Goal: Information Seeking & Learning: Learn about a topic

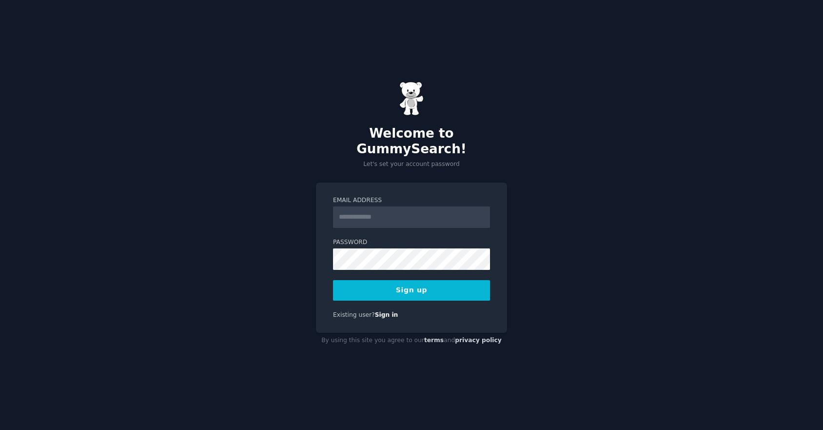
click at [399, 213] on input "Email Address" at bounding box center [411, 216] width 157 height 21
type input "**********"
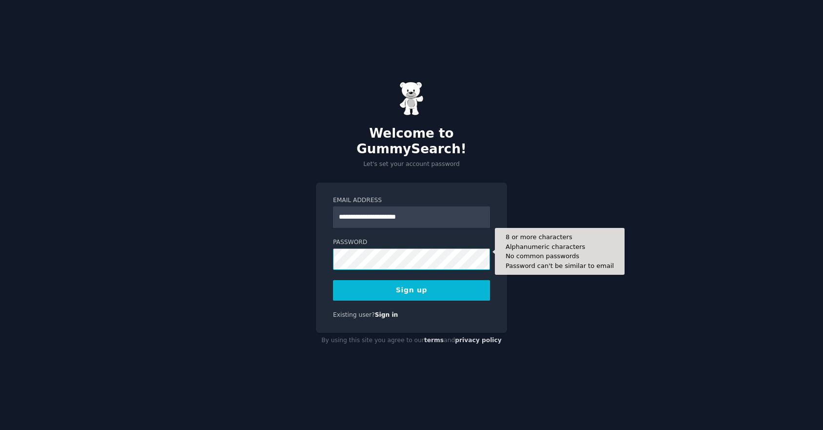
click at [333, 280] on button "Sign up" at bounding box center [411, 290] width 157 height 20
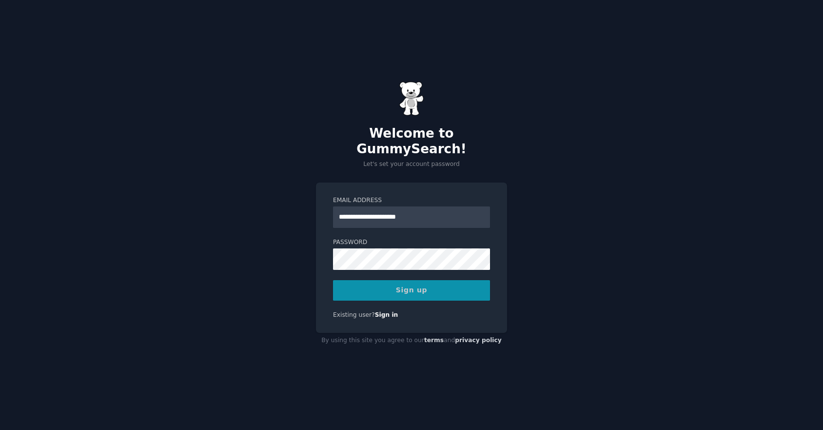
click at [448, 292] on div "Sign up" at bounding box center [411, 290] width 157 height 20
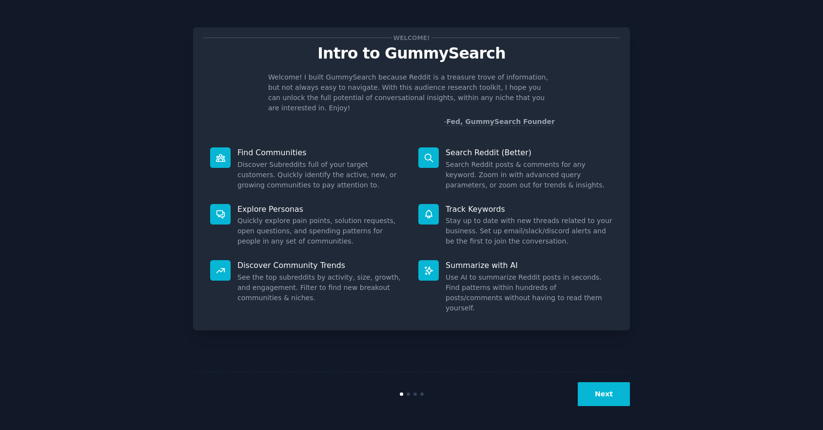
click at [598, 395] on button "Next" at bounding box center [604, 394] width 52 height 24
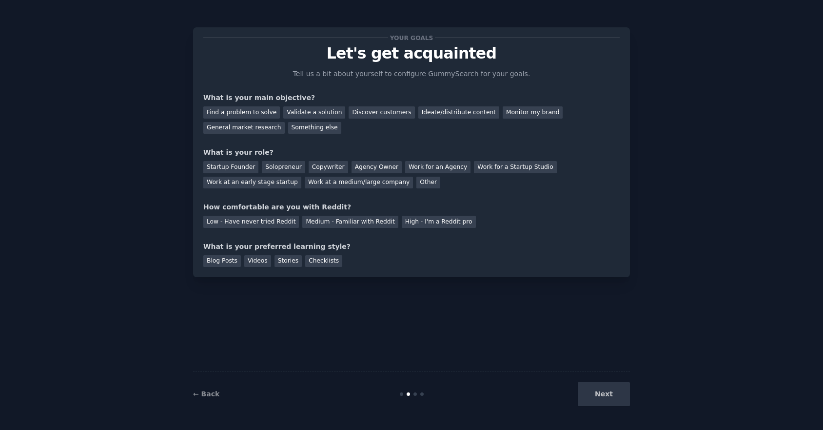
click at [598, 395] on div "Next" at bounding box center [557, 394] width 146 height 24
click at [602, 397] on div "Next" at bounding box center [557, 394] width 146 height 24
click at [269, 113] on div "Find a problem to solve" at bounding box center [241, 112] width 77 height 12
click at [256, 132] on div "General market research" at bounding box center [243, 128] width 81 height 12
click at [253, 116] on div "Find a problem to solve" at bounding box center [241, 112] width 77 height 12
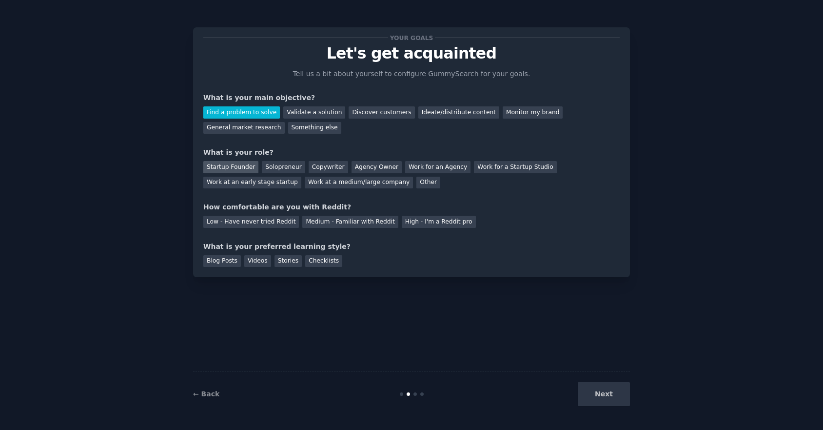
click at [248, 167] on div "Startup Founder" at bounding box center [230, 167] width 55 height 12
click at [314, 225] on div "Medium - Familiar with Reddit" at bounding box center [350, 222] width 96 height 12
click at [592, 398] on div "Next" at bounding box center [557, 394] width 146 height 24
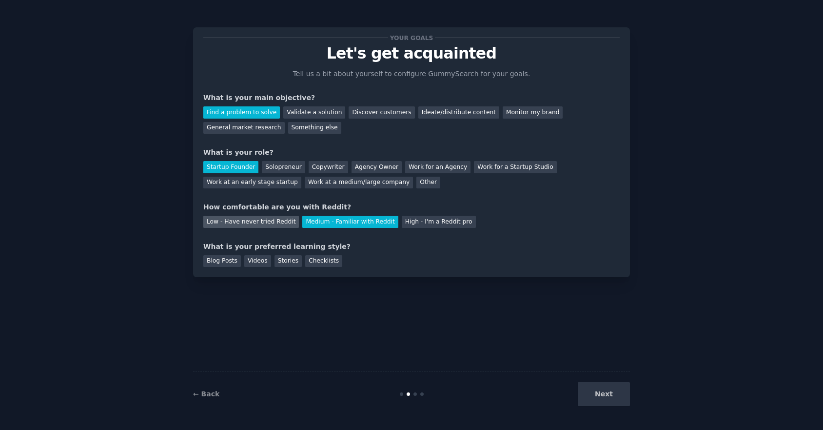
click at [279, 219] on div "Low - Have never tried Reddit" at bounding box center [251, 222] width 96 height 12
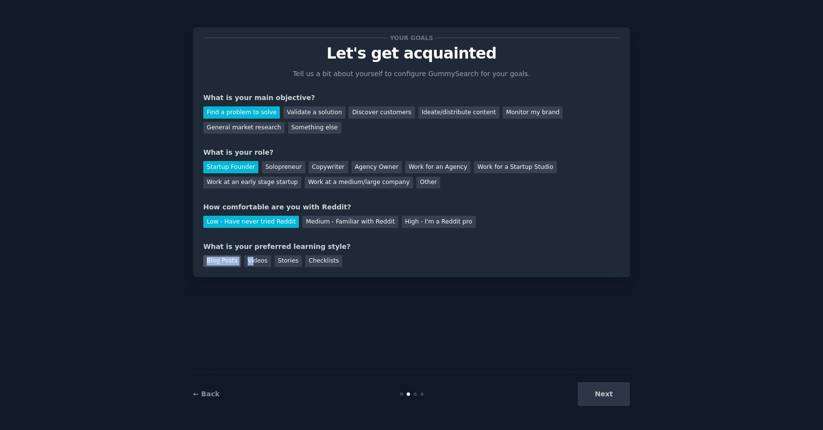
drag, startPoint x: 253, startPoint y: 261, endPoint x: 207, endPoint y: 260, distance: 45.8
click at [207, 260] on div "Blog Posts Videos Stories Checklists" at bounding box center [411, 260] width 417 height 16
click at [208, 260] on div "Blog Posts" at bounding box center [222, 261] width 38 height 12
click at [590, 393] on button "Next" at bounding box center [604, 394] width 52 height 24
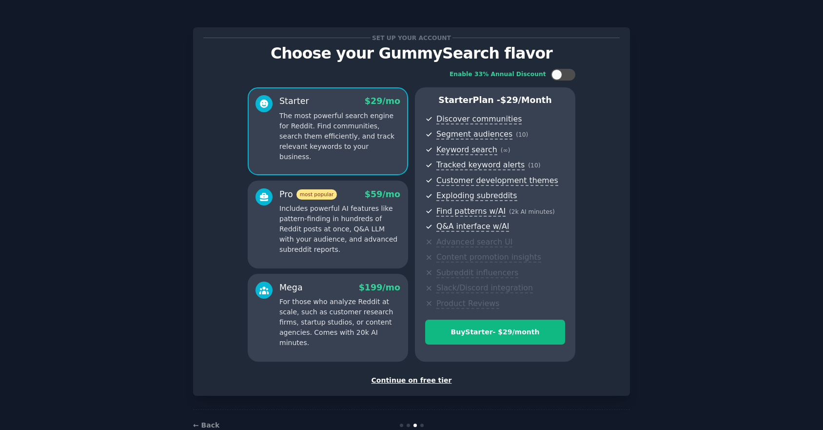
scroll to position [24, 0]
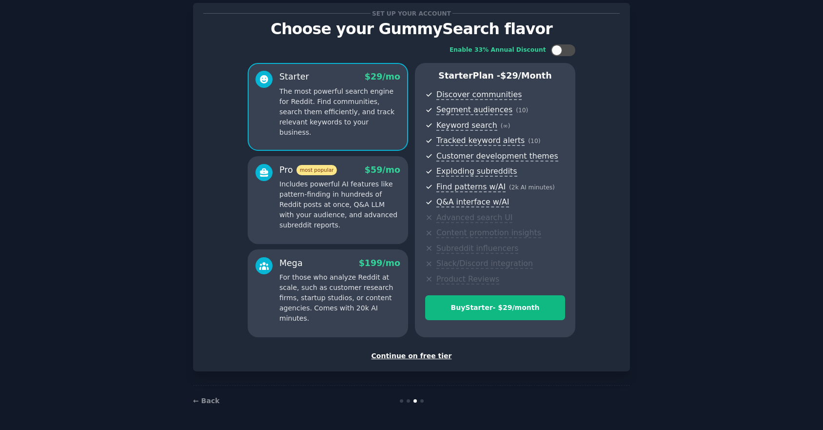
click at [403, 358] on div "Continue on free tier" at bounding box center [411, 356] width 417 height 10
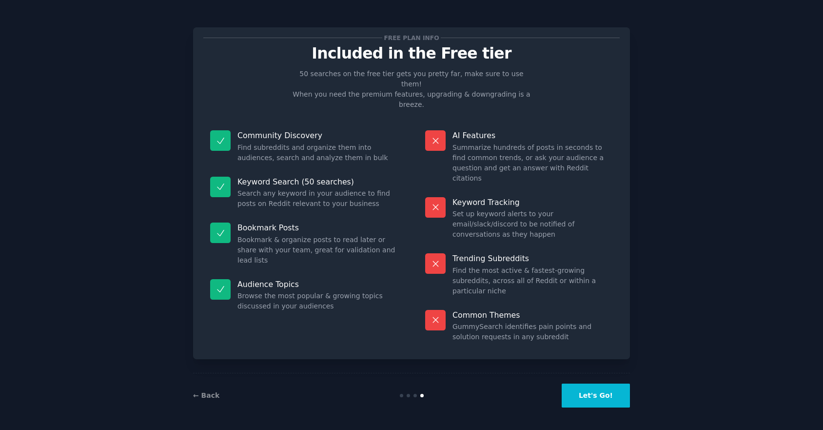
click at [581, 395] on button "Let's Go!" at bounding box center [596, 395] width 68 height 24
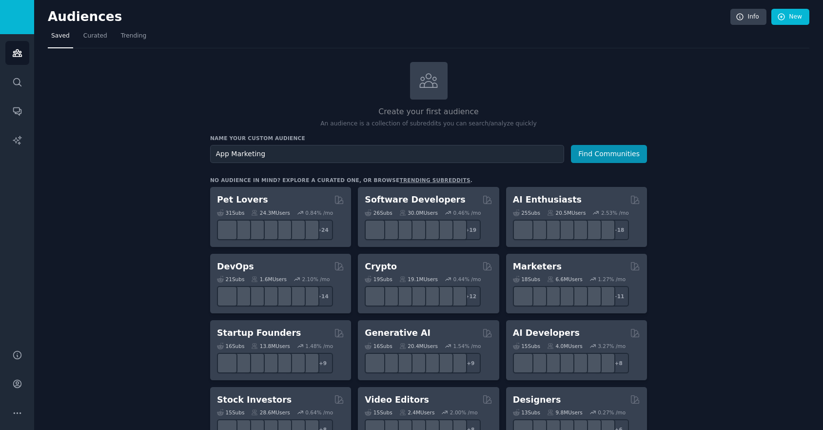
type input "App Marketing"
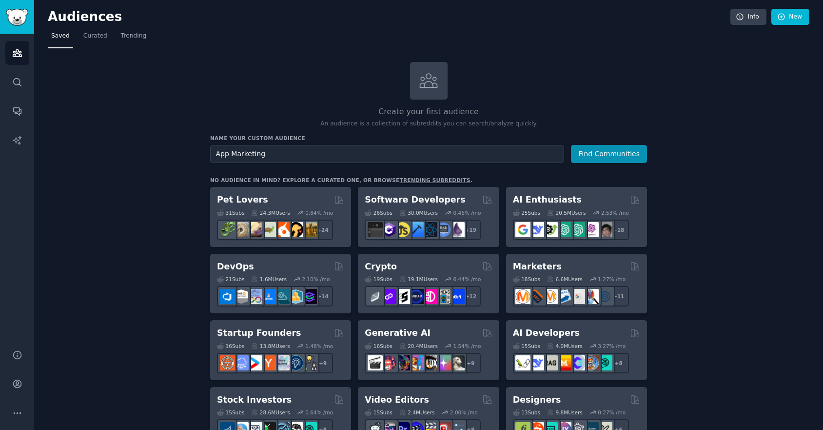
click at [571, 145] on button "Find Communities" at bounding box center [609, 154] width 76 height 18
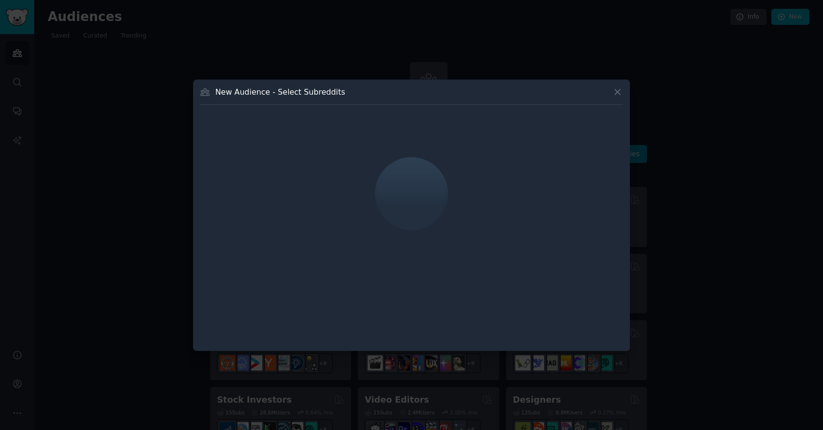
click at [616, 94] on icon at bounding box center [618, 92] width 10 height 10
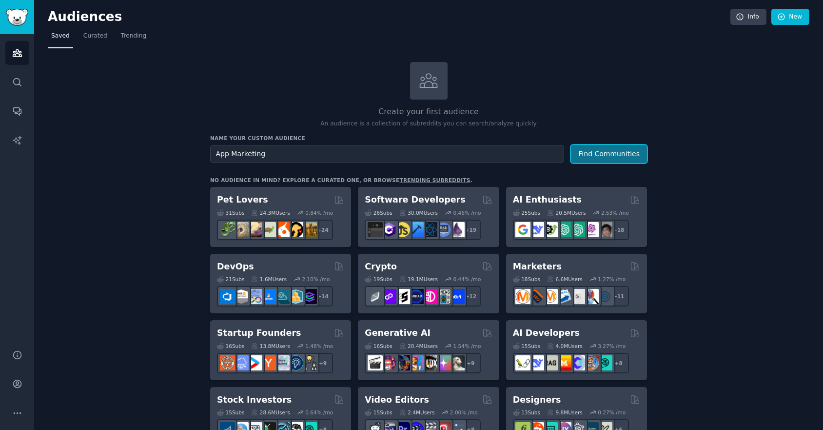
click at [604, 153] on button "Find Communities" at bounding box center [609, 154] width 76 height 18
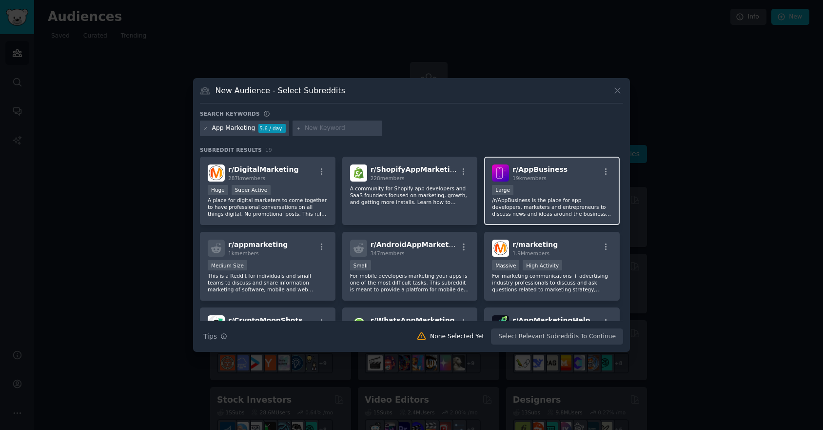
click at [536, 172] on span "r/ AppBusiness" at bounding box center [540, 169] width 55 height 8
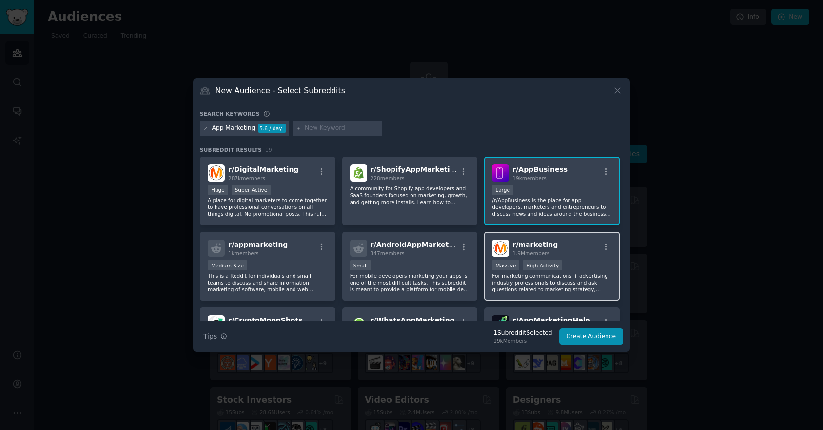
scroll to position [50, 0]
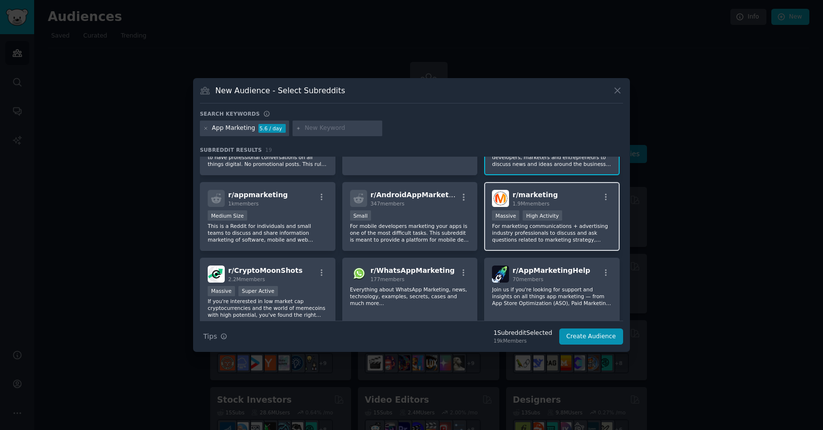
click at [540, 241] on p "For marketing communications + advertising industry professionals to discuss an…" at bounding box center [552, 232] width 120 height 20
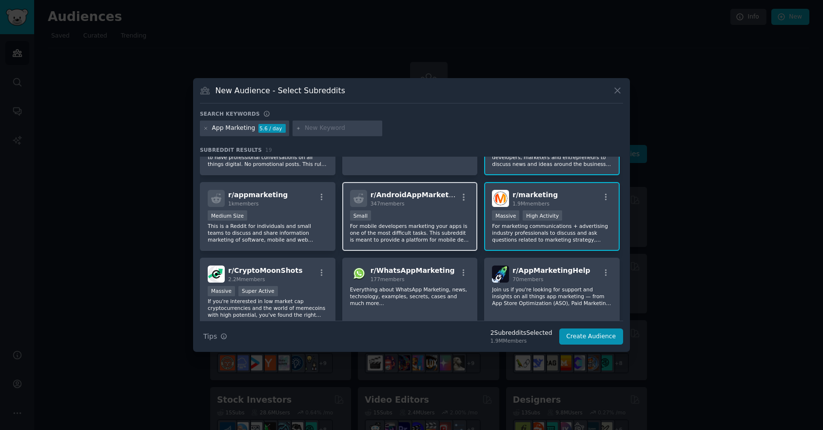
click at [429, 237] on p "For mobile developers marketing your apps is one of the most difficult tasks. T…" at bounding box center [410, 232] width 120 height 20
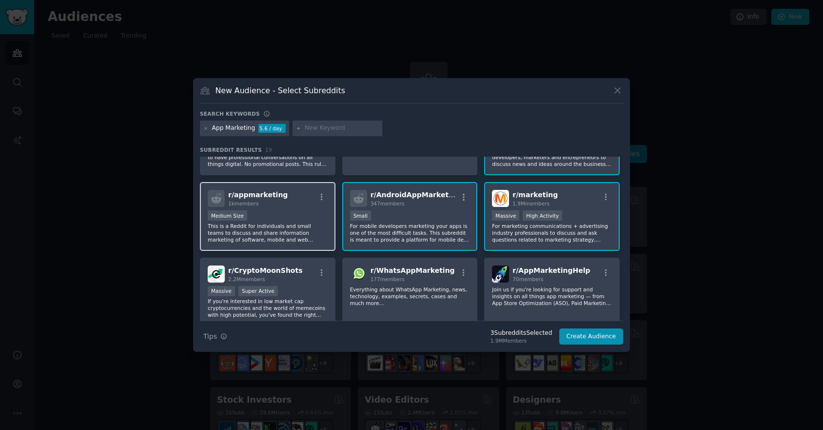
click at [300, 223] on p "This is a Reddit for individuals and small teams to discuss and share informati…" at bounding box center [268, 232] width 120 height 20
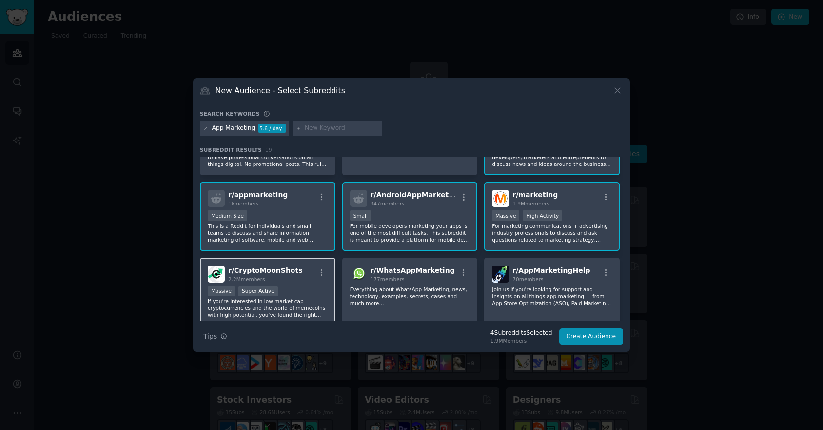
click at [300, 260] on div "r/ CryptoMoonShots 2.2M members Massive Super Active If you're interested in lo…" at bounding box center [268, 292] width 136 height 69
click at [397, 278] on span "177 members" at bounding box center [388, 279] width 34 height 6
click at [400, 286] on p "Everything about WhatsApp Marketing, news, technology, examples, secrets, cases…" at bounding box center [410, 296] width 120 height 20
click at [314, 285] on div "r/ CryptoMoonShots 2.2M members Massive Super Active If you're interested in lo…" at bounding box center [268, 292] width 136 height 69
click at [536, 315] on div "r/ AppMarketingHelp 70 members Join us if you're looking for support and insigh…" at bounding box center [552, 292] width 136 height 69
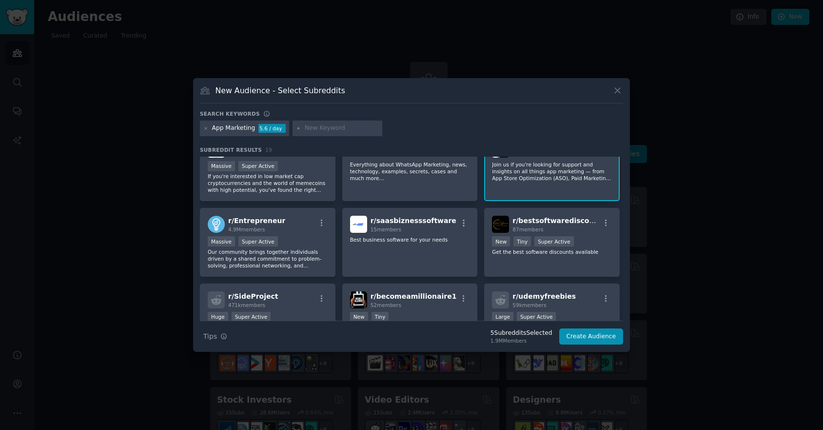
scroll to position [176, 0]
click at [281, 261] on p "Our community brings together individuals driven by a shared commitment to prob…" at bounding box center [268, 257] width 120 height 20
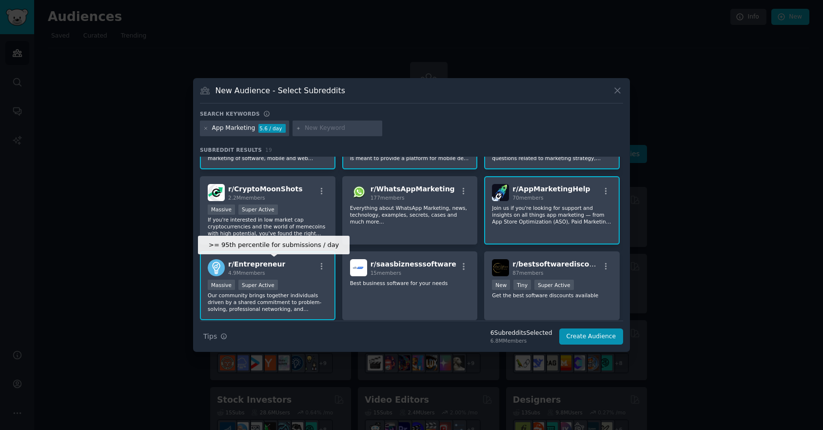
scroll to position [0, 0]
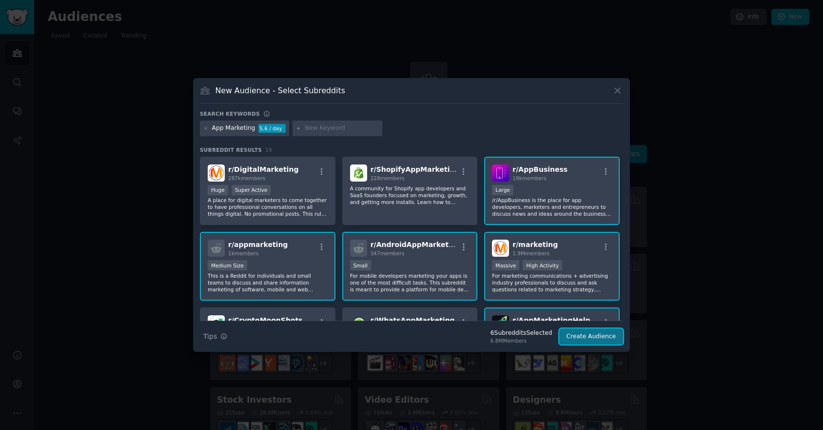
click at [566, 333] on button "Create Audience" at bounding box center [591, 336] width 64 height 17
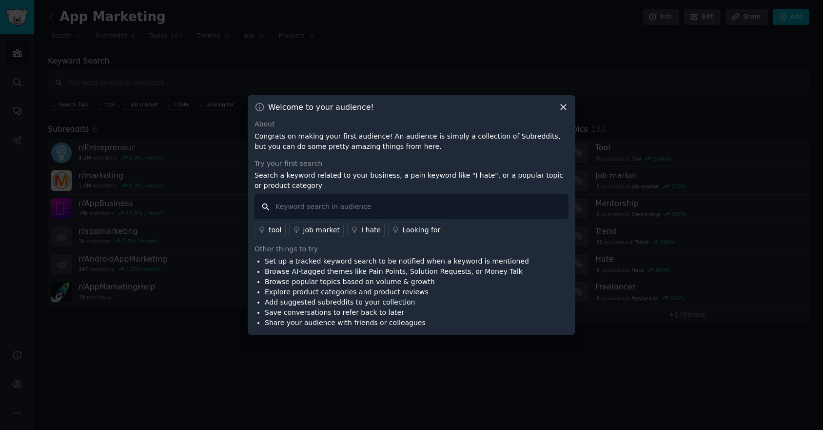
click at [498, 210] on input "text" at bounding box center [412, 206] width 314 height 25
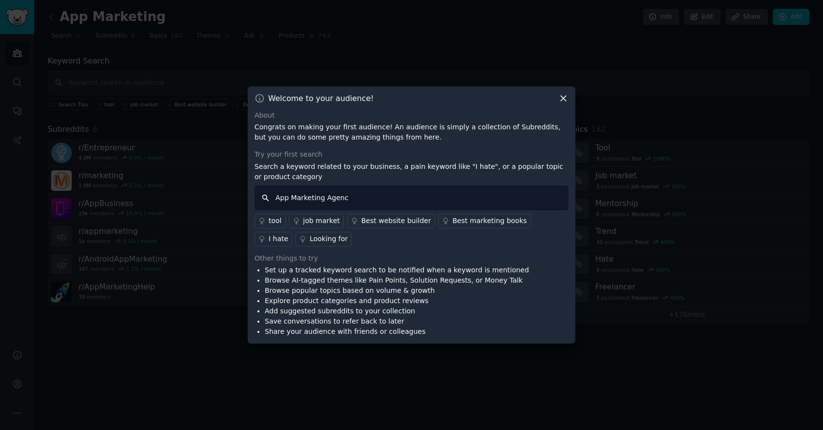
type input "App Marketing Agency"
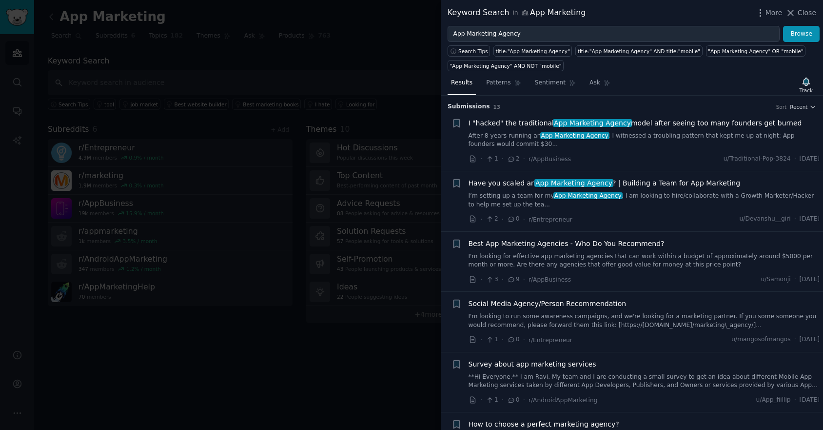
click at [611, 124] on span "App Marketing Agency" at bounding box center [592, 123] width 79 height 8
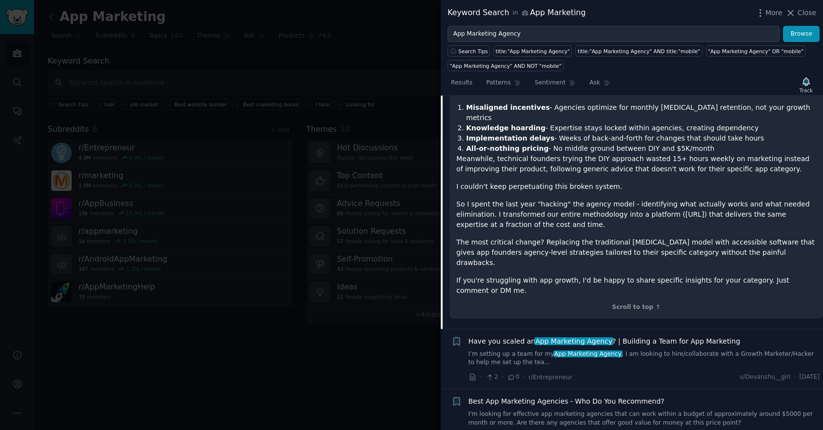
scroll to position [193, 0]
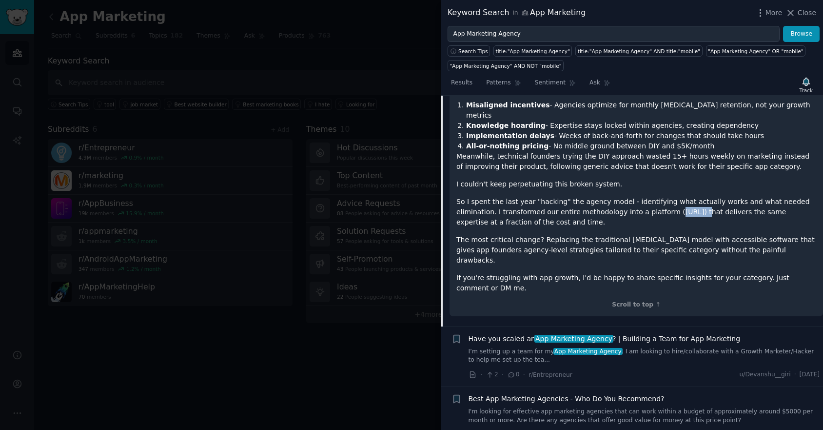
drag, startPoint x: 694, startPoint y: 202, endPoint x: 663, endPoint y: 204, distance: 31.3
click at [663, 204] on p "So I spent the last year "hacking" the agency model - identifying what actually…" at bounding box center [637, 212] width 360 height 31
drag, startPoint x: 663, startPoint y: 204, endPoint x: 694, endPoint y: 204, distance: 31.2
click at [694, 204] on p "So I spent the last year "hacking" the agency model - identifying what actually…" at bounding box center [637, 212] width 360 height 31
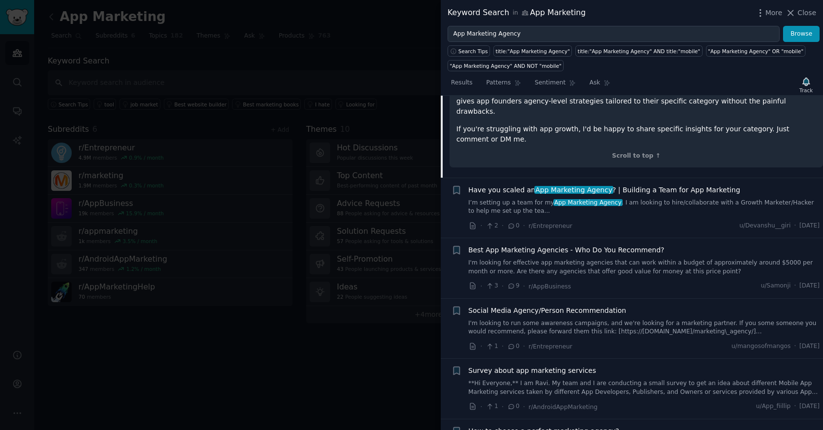
scroll to position [342, 0]
click at [772, 198] on link "I’m setting up a team for my App Marketing Agency . I am looking to hire/collab…" at bounding box center [645, 206] width 352 height 17
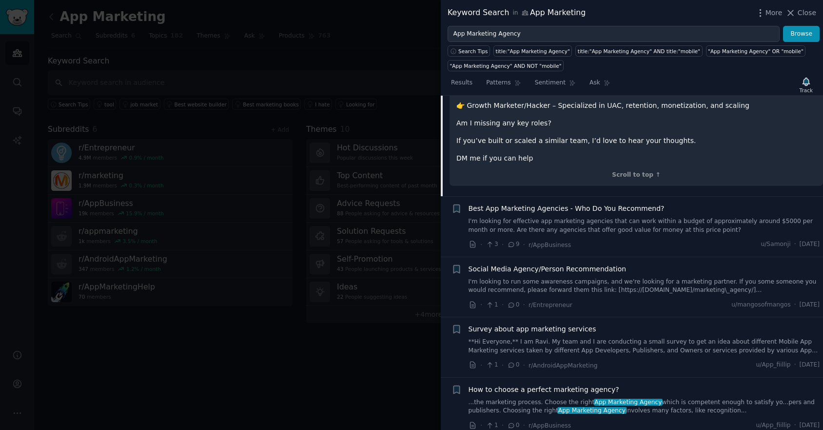
scroll to position [345, 0]
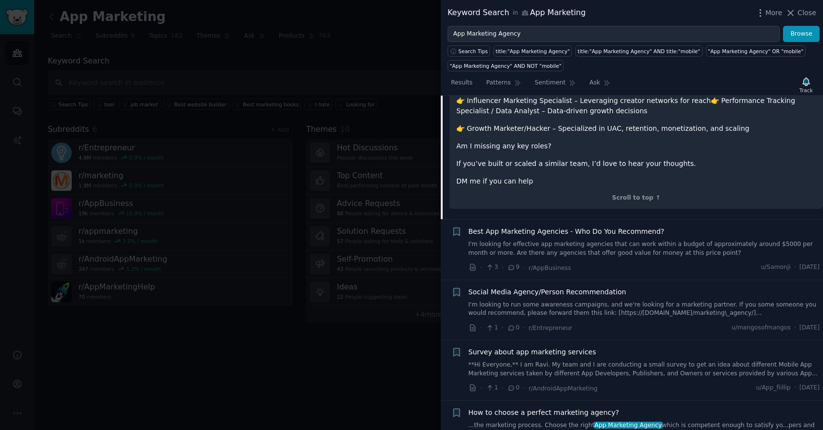
click at [641, 252] on link "I'm looking for effective app marketing agencies that can work within a budget …" at bounding box center [645, 248] width 352 height 17
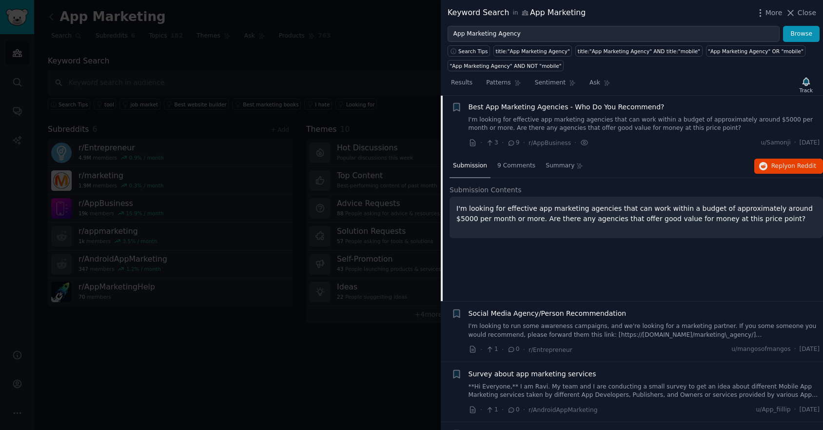
scroll to position [136, 0]
click at [506, 171] on div "9 Comments" at bounding box center [516, 167] width 45 height 23
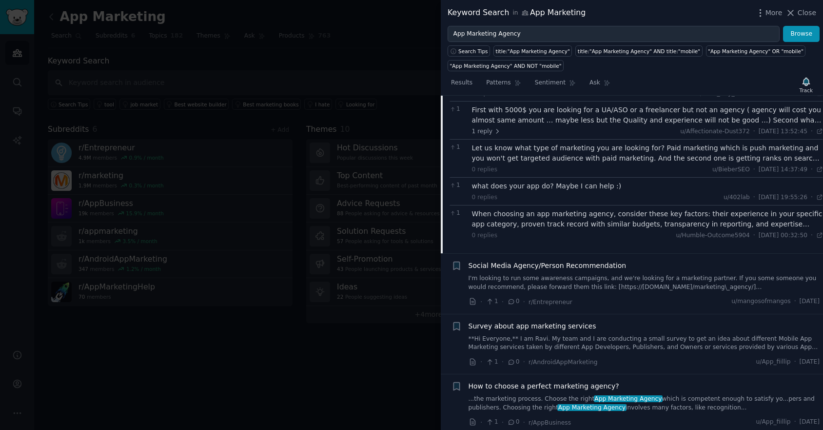
scroll to position [0, 0]
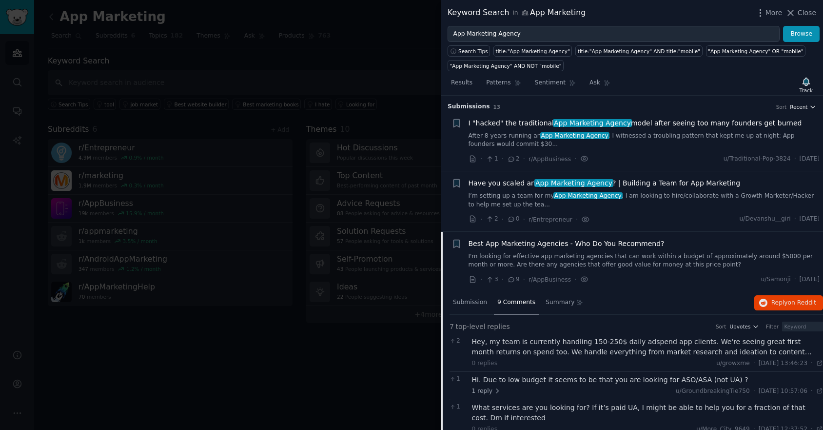
click at [806, 108] on button "Recent" at bounding box center [803, 106] width 26 height 7
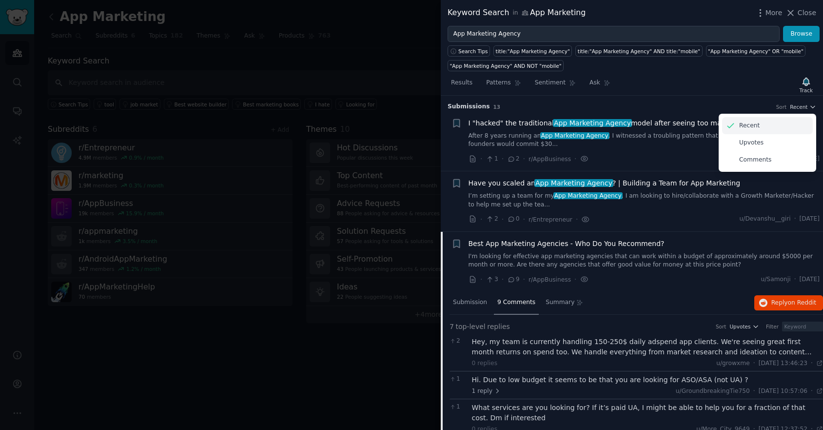
click at [798, 122] on div "Recent" at bounding box center [767, 125] width 91 height 17
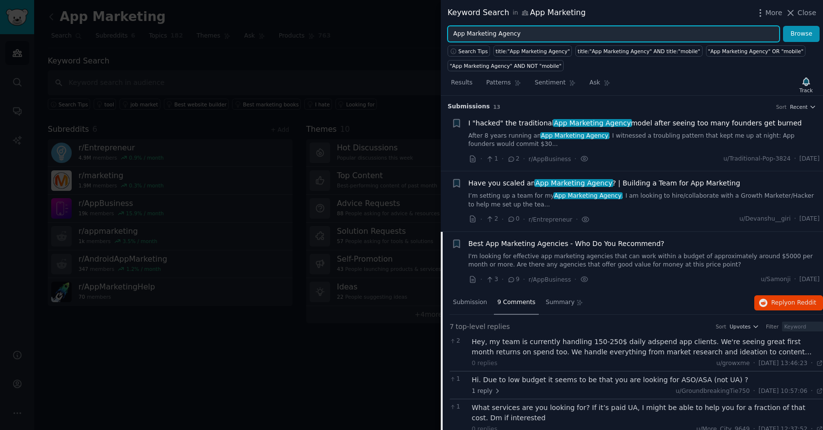
click at [530, 35] on input "App Marketing Agency" at bounding box center [614, 34] width 332 height 17
type input "ASO"
click at [783, 26] on button "Browse" at bounding box center [801, 34] width 37 height 17
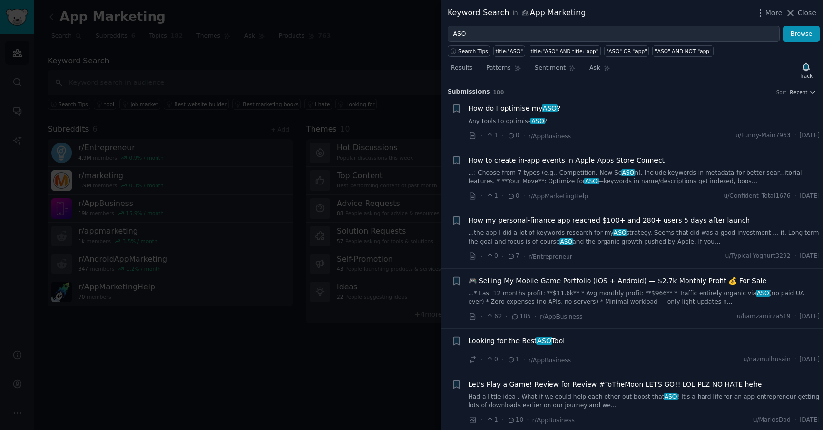
click at [680, 297] on link "...* Last 12 months profit: **$11.6k** * Avg monthly profit: **$966** * Traffic…" at bounding box center [645, 297] width 352 height 17
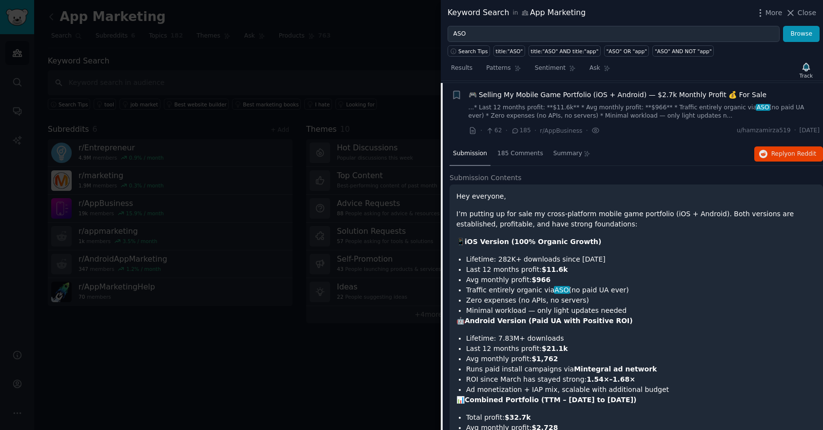
scroll to position [187, 0]
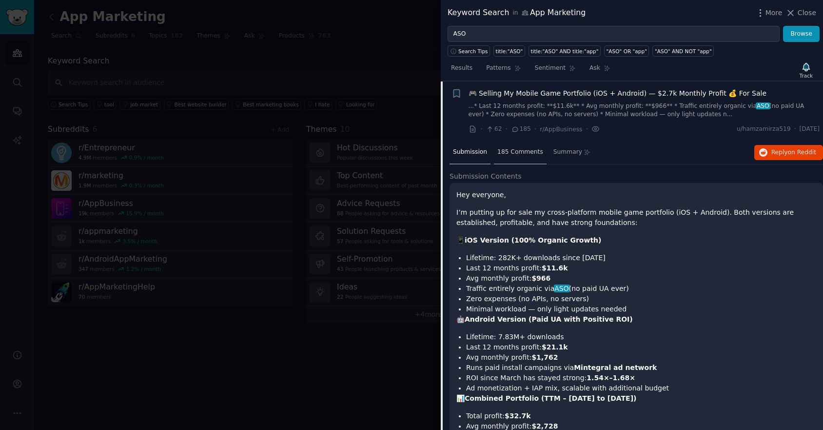
click at [529, 144] on div "185 Comments" at bounding box center [520, 152] width 53 height 23
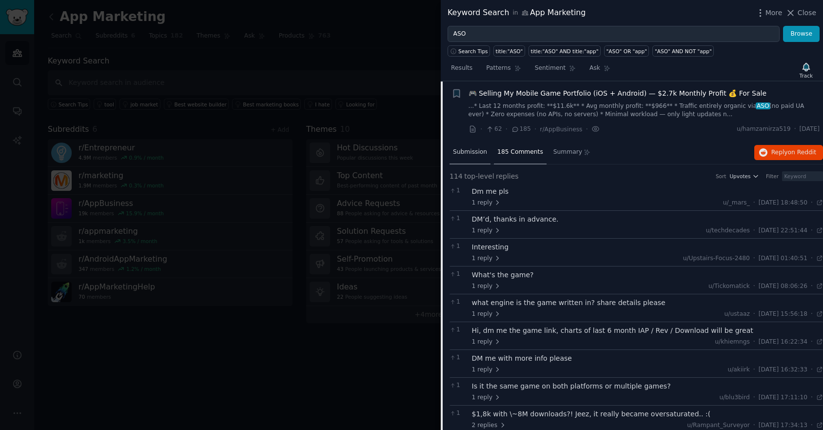
click at [473, 146] on div "Submission" at bounding box center [470, 152] width 41 height 23
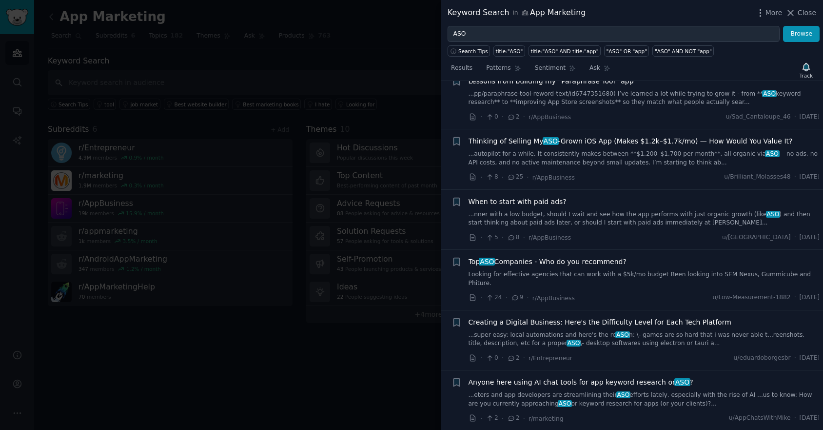
scroll to position [906, 0]
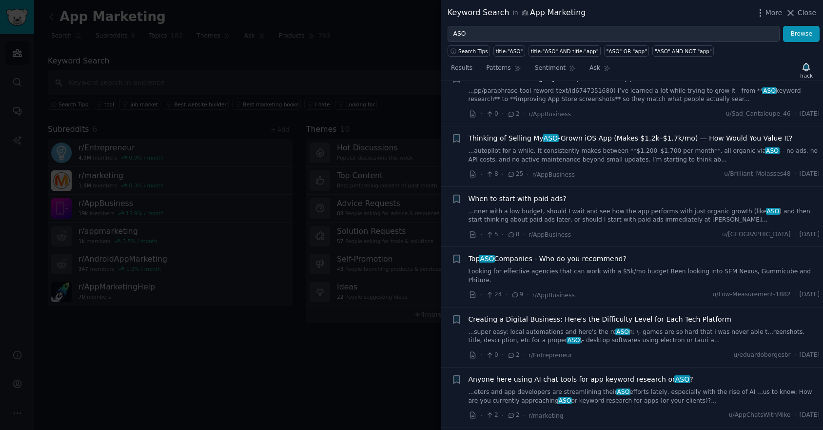
click at [606, 266] on div "Top ASO Companies - Who do you recommend? Looking for effective agencies that c…" at bounding box center [645, 269] width 352 height 31
click at [608, 269] on link "Looking for effective agencies that can work with a $5k/mo budget Been looking …" at bounding box center [645, 275] width 352 height 17
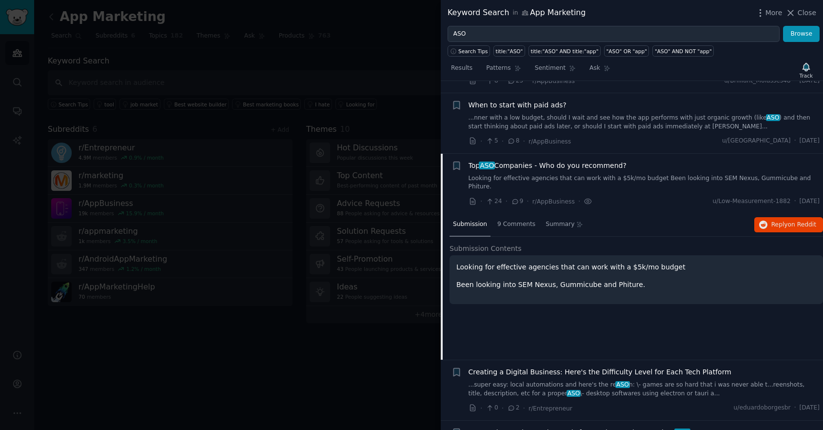
scroll to position [652, 0]
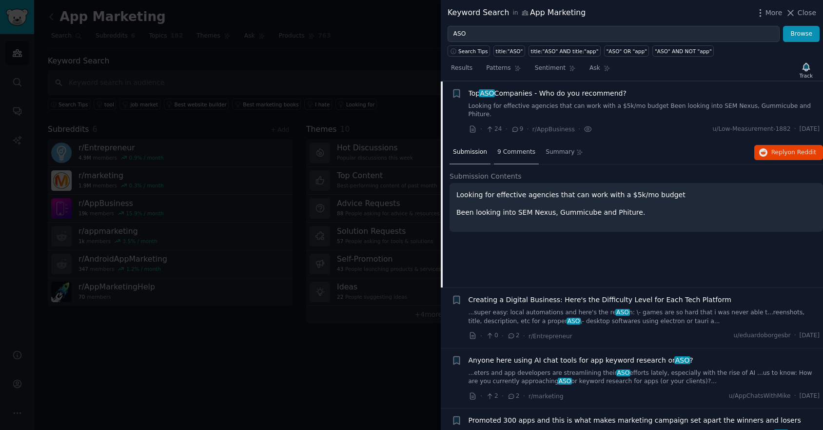
click at [516, 148] on span "9 Comments" at bounding box center [516, 152] width 38 height 9
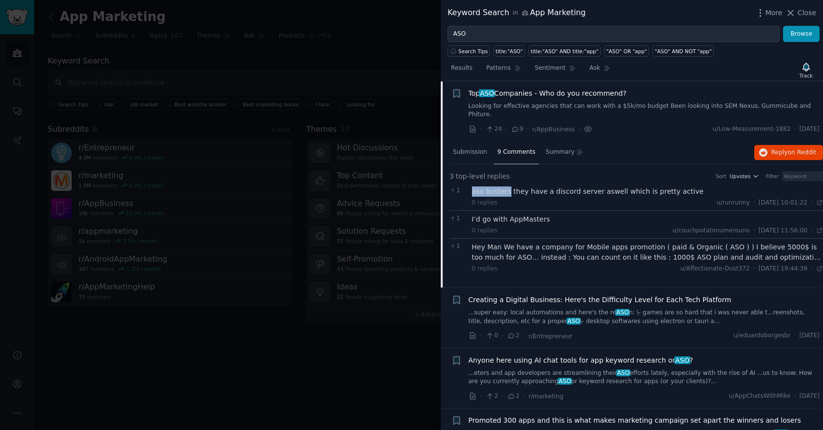
drag, startPoint x: 509, startPoint y: 186, endPoint x: 474, endPoint y: 181, distance: 35.4
click at [474, 186] on div "aso busters they have a discord server aswell which is pretty active" at bounding box center [648, 191] width 352 height 10
copy div "aso busters"
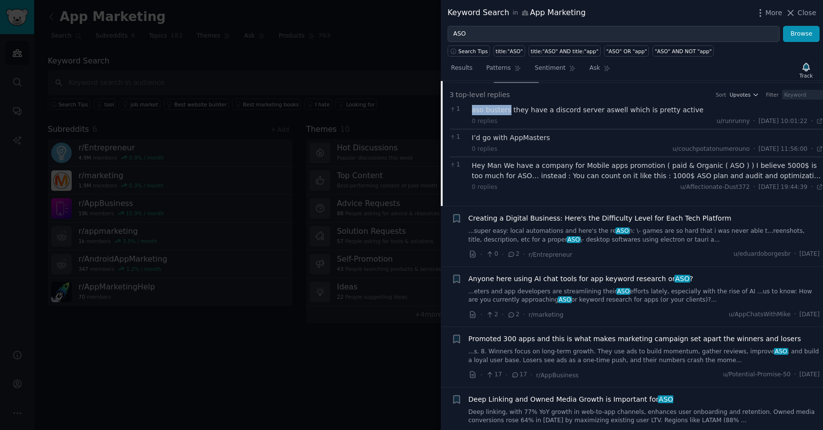
scroll to position [734, 0]
click at [616, 337] on div "Promoted 300 apps and this is what makes marketing campaign set apart the winne…" at bounding box center [645, 348] width 352 height 31
click at [616, 347] on link "...s. 8. Winners focus on long-term growth. They use ads to build momentum, gat…" at bounding box center [645, 355] width 352 height 17
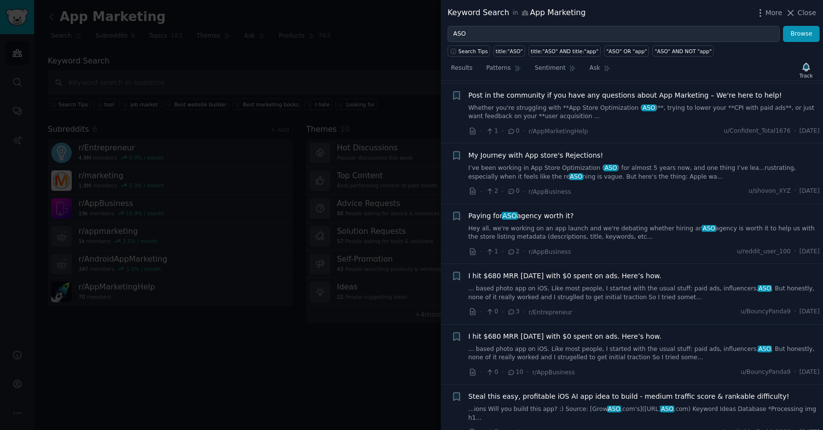
scroll to position [1852, 0]
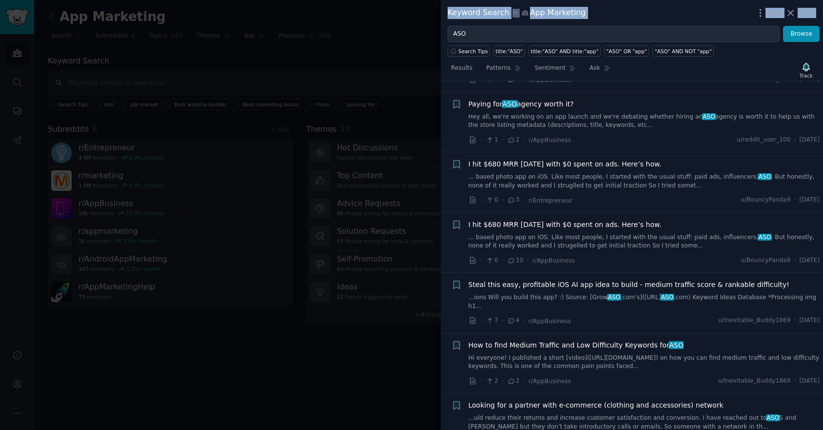
drag, startPoint x: 414, startPoint y: 26, endPoint x: 540, endPoint y: 16, distance: 127.3
click at [540, 18] on div "Keyword Search in App Marketing More Close ASO Browse Search Tips title:"ASO" t…" at bounding box center [411, 215] width 823 height 430
